Goal: Information Seeking & Learning: Learn about a topic

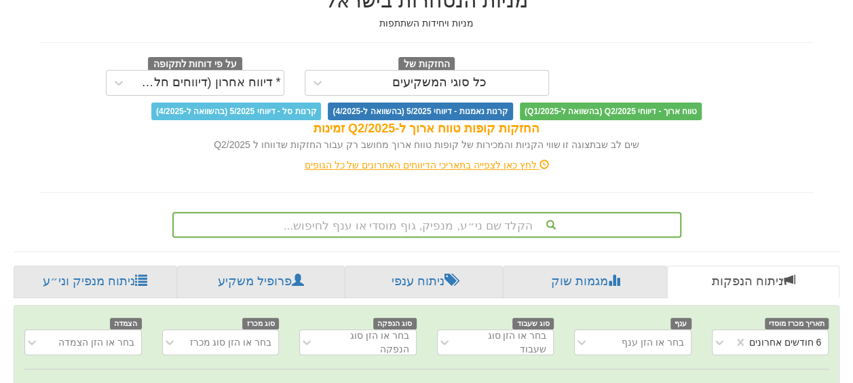
scroll to position [204, 0]
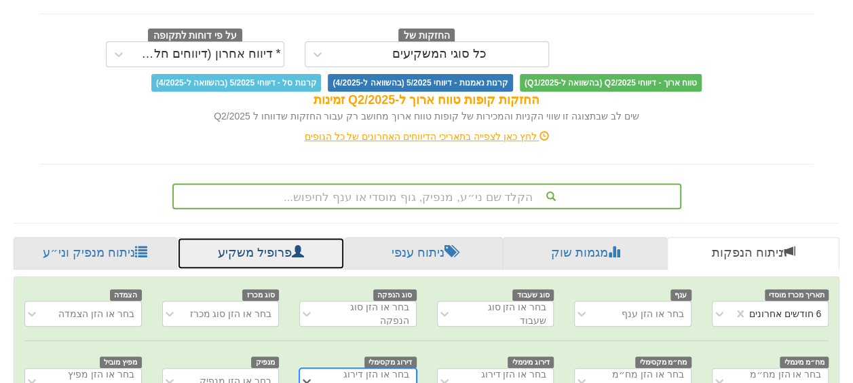
click at [258, 251] on link "פרופיל משקיע" at bounding box center [261, 253] width 168 height 33
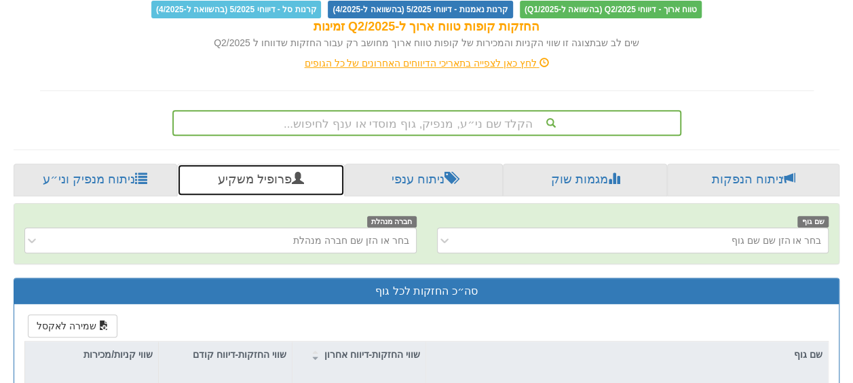
scroll to position [339, 0]
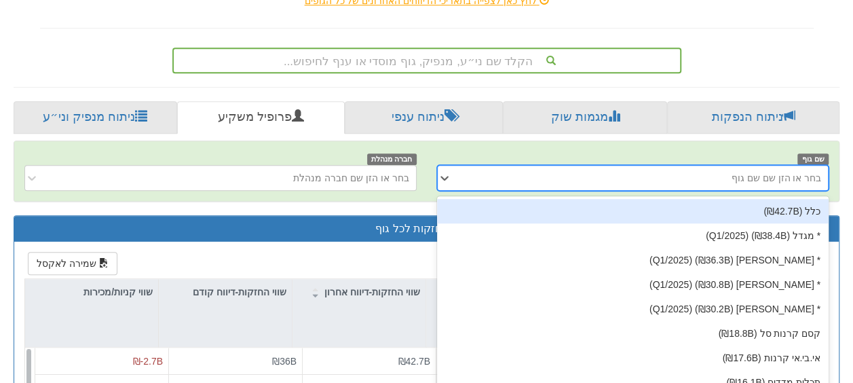
click at [797, 172] on div "בחר או הזן שם שם גוף" at bounding box center [644, 178] width 370 height 22
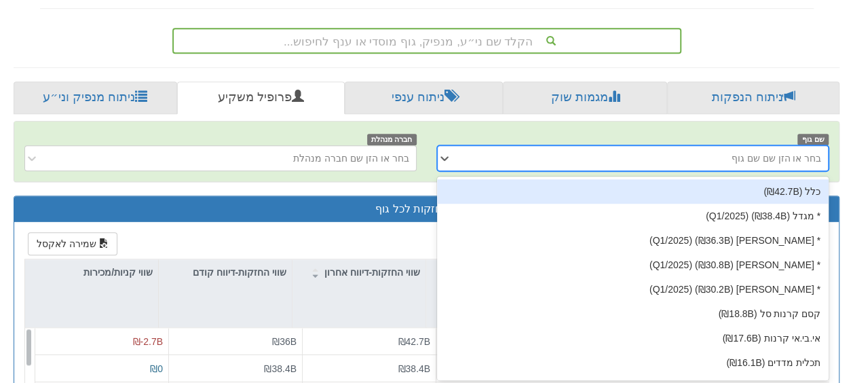
scroll to position [360, 0]
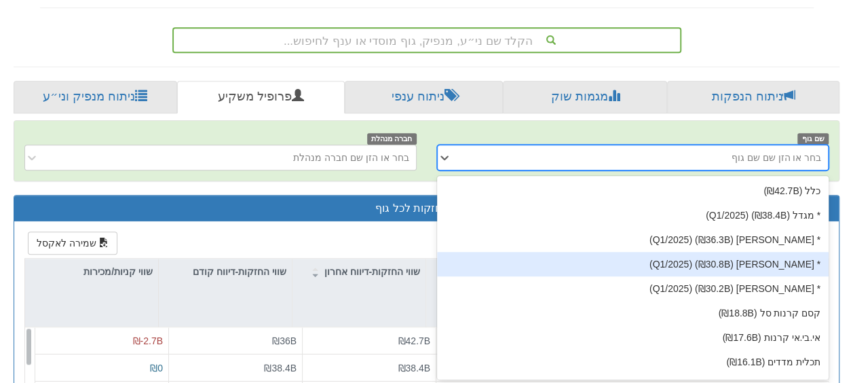
click at [781, 258] on div "* [PERSON_NAME] (₪30.8B) (Q1/2025)" at bounding box center [633, 264] width 392 height 24
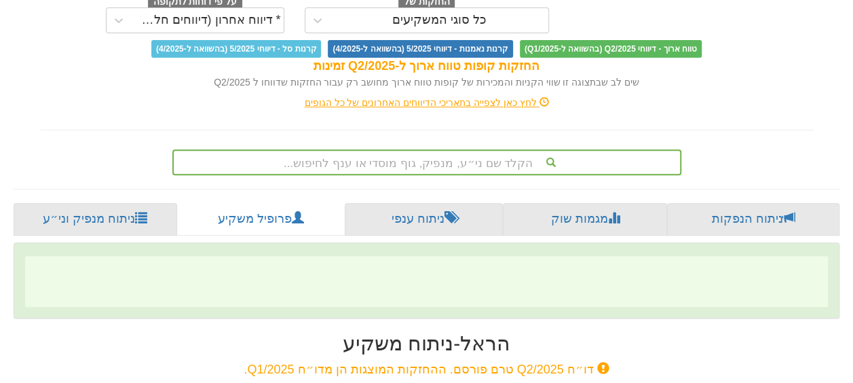
scroll to position [235, 0]
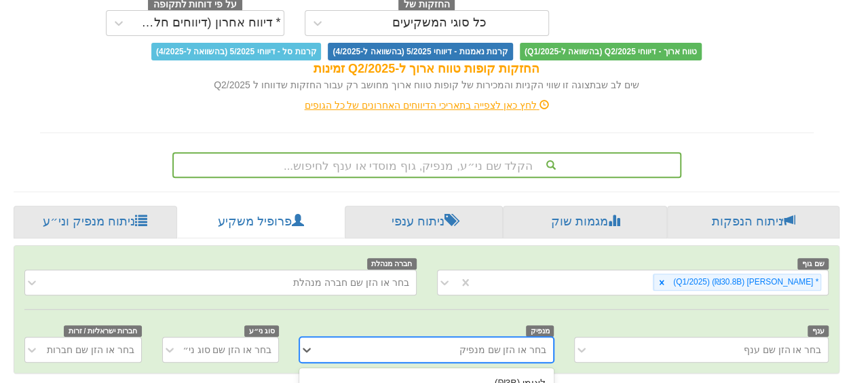
click at [537, 344] on div "option פועלים (₪2.9B) focused, 2 of 164. 164 results available. Use Up and Down…" at bounding box center [426, 349] width 254 height 26
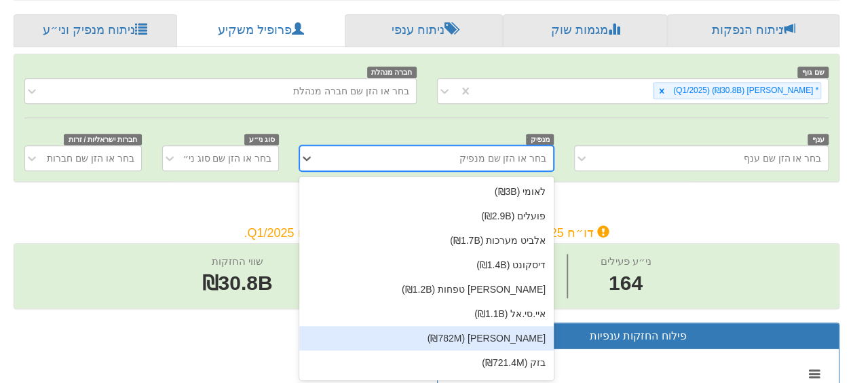
scroll to position [426, 0]
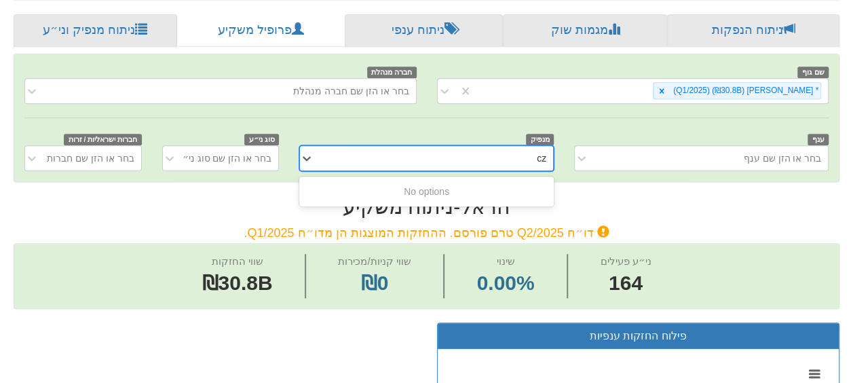
type input "c"
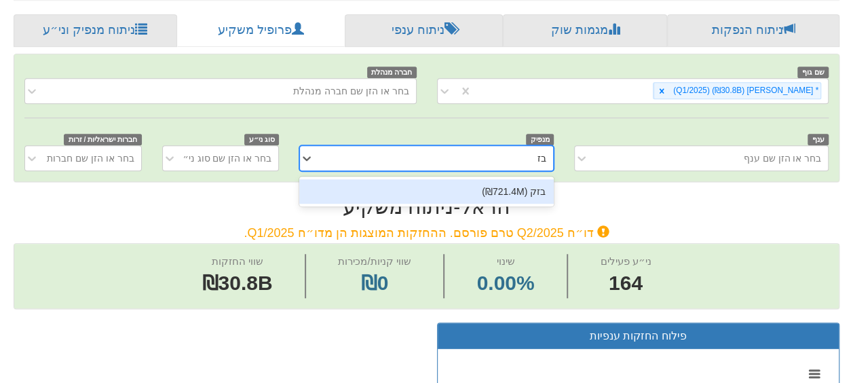
type input "בזק"
click at [503, 186] on div "בזק (₪721.4M)" at bounding box center [426, 191] width 254 height 24
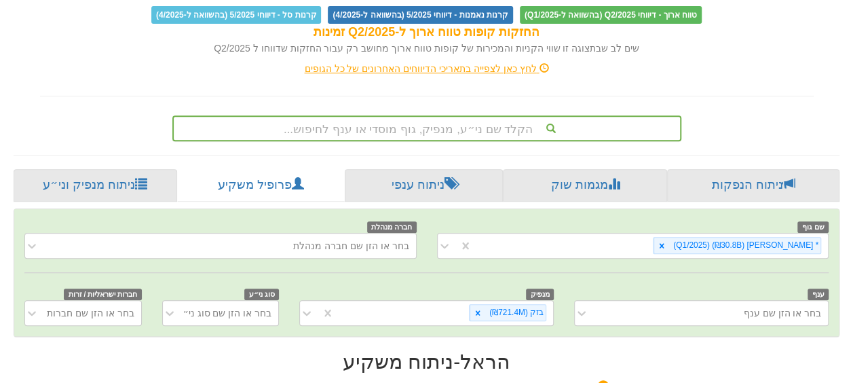
scroll to position [235, 0]
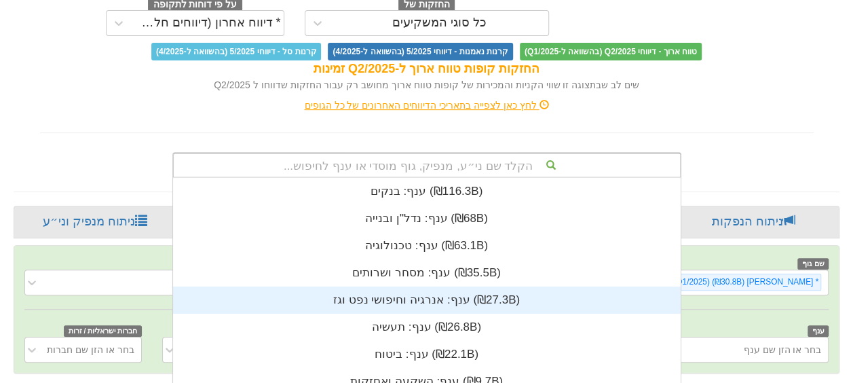
click at [481, 163] on div "הקלד שם ני״ע, מנפיק, גוף מוסדי או ענף לחיפוש... ענף: ‏בנקים ‎(₪116.3B)‎ ענף: ‏נ…" at bounding box center [426, 165] width 509 height 26
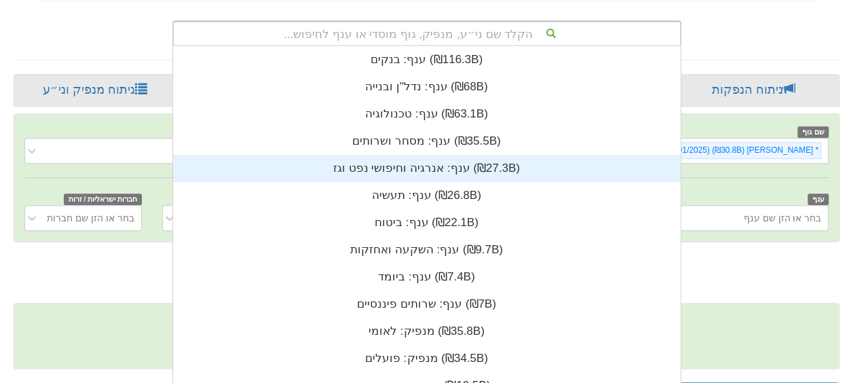
scroll to position [338, 0]
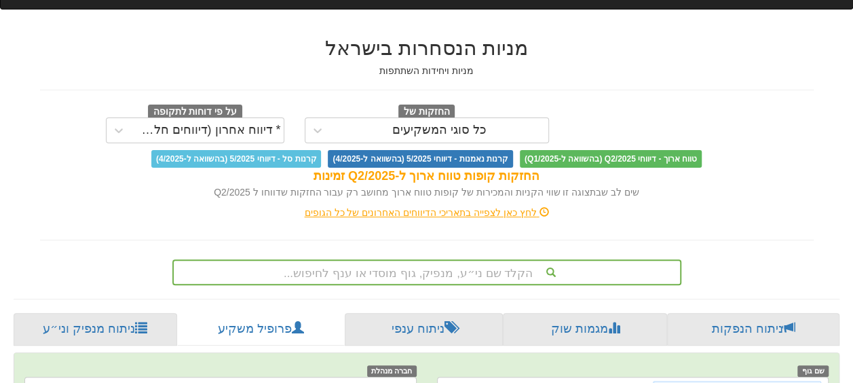
scroll to position [95, 0]
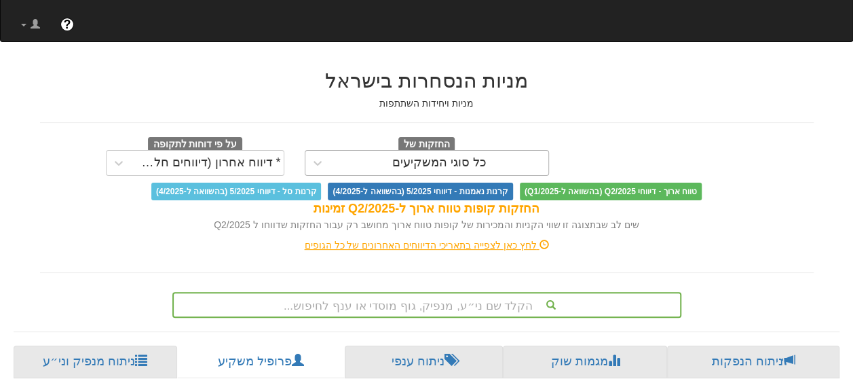
click at [477, 158] on div "כל סוגי המשקיעים" at bounding box center [439, 163] width 94 height 14
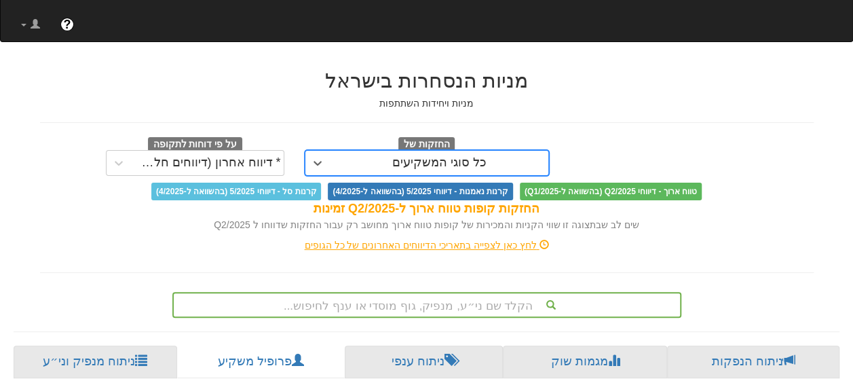
click at [461, 156] on div "כל סוגי המשקיעים" at bounding box center [439, 163] width 94 height 14
click at [112, 166] on div at bounding box center [119, 163] width 24 height 24
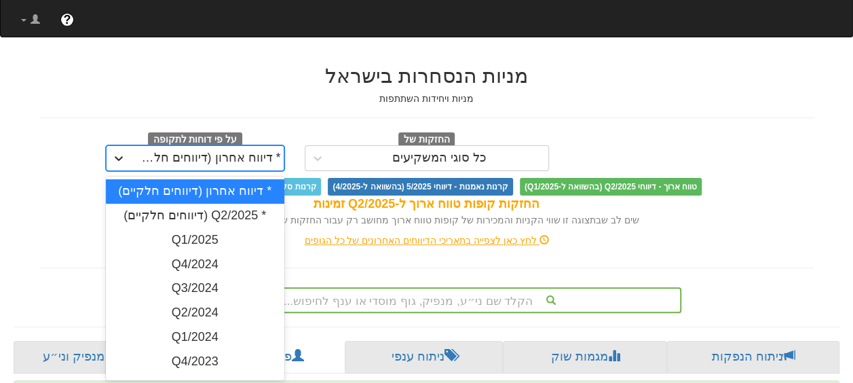
scroll to position [102, 0]
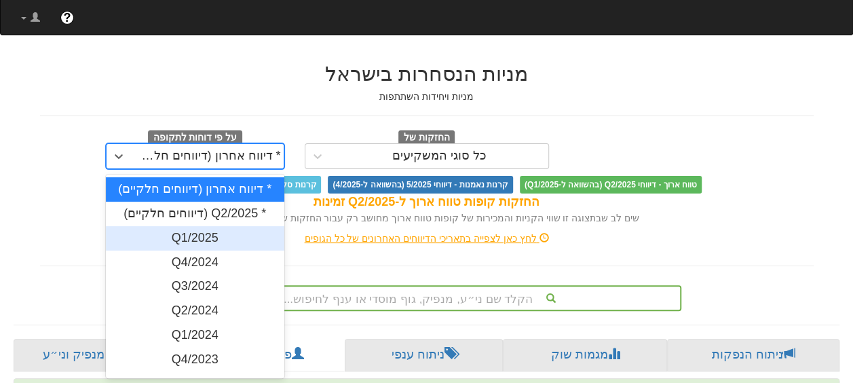
click at [204, 234] on div "Q1/2025" at bounding box center [195, 238] width 178 height 24
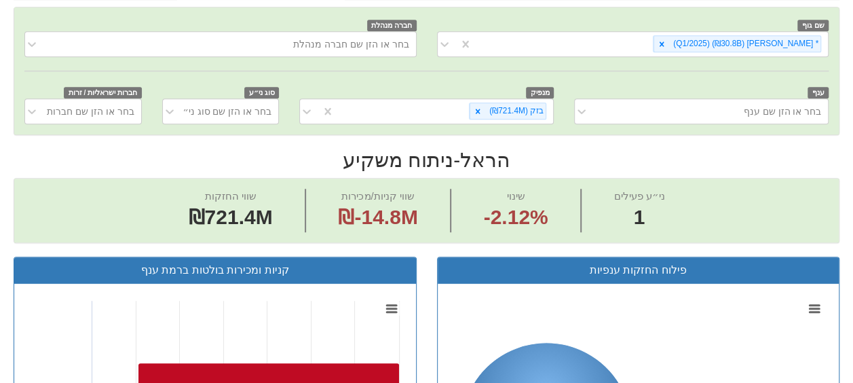
scroll to position [102, 0]
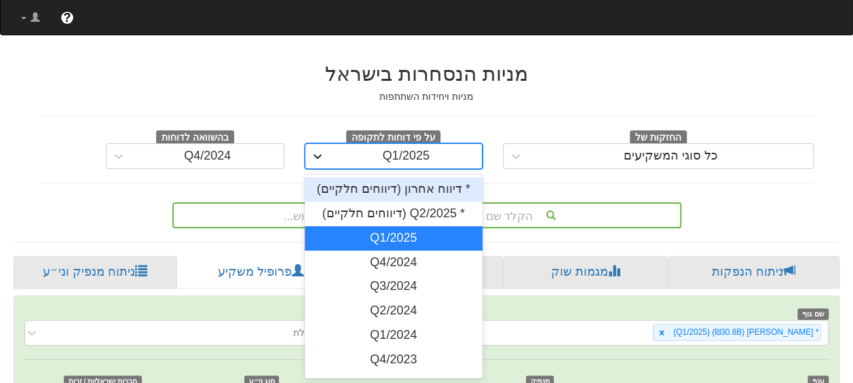
click at [315, 156] on icon at bounding box center [317, 156] width 8 height 5
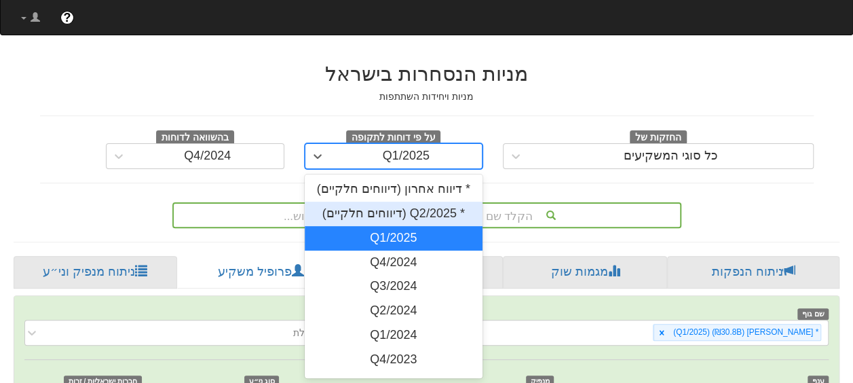
click at [405, 213] on div "* Q2/2025 (דיווחים חלקיים)" at bounding box center [394, 213] width 178 height 24
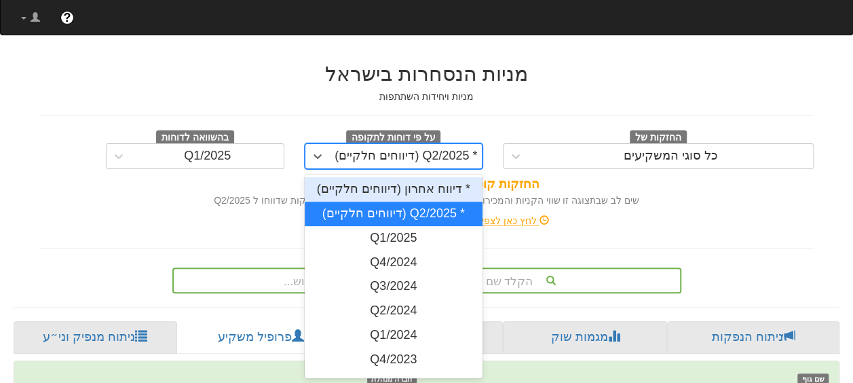
click at [391, 159] on div "* Q2/2025 (דיווחים חלקיים)" at bounding box center [405, 156] width 142 height 14
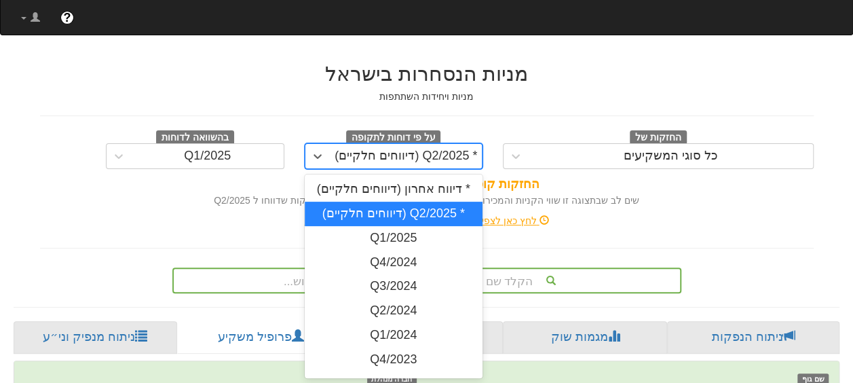
click at [388, 210] on div "* Q2/2025 (דיווחים חלקיים)" at bounding box center [394, 213] width 178 height 24
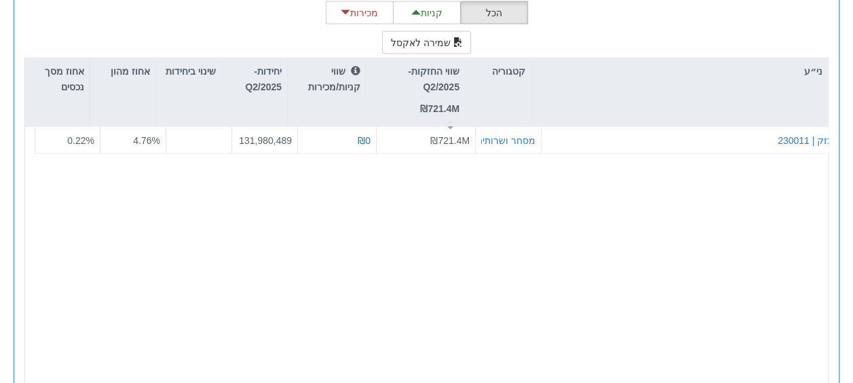
scroll to position [1458, 0]
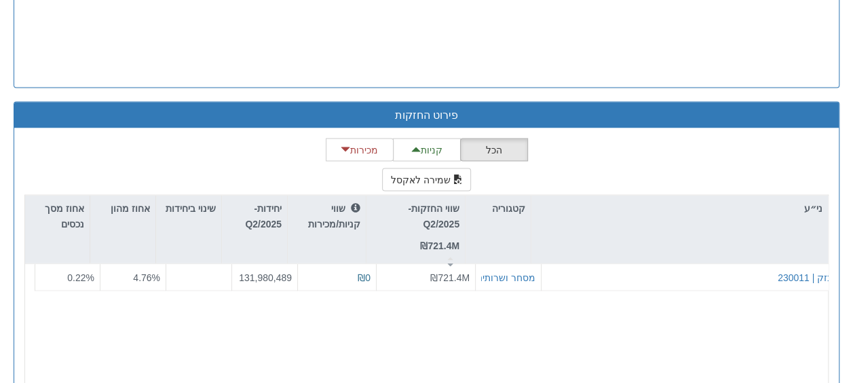
scroll to position [1357, 0]
